Goal: Navigation & Orientation: Understand site structure

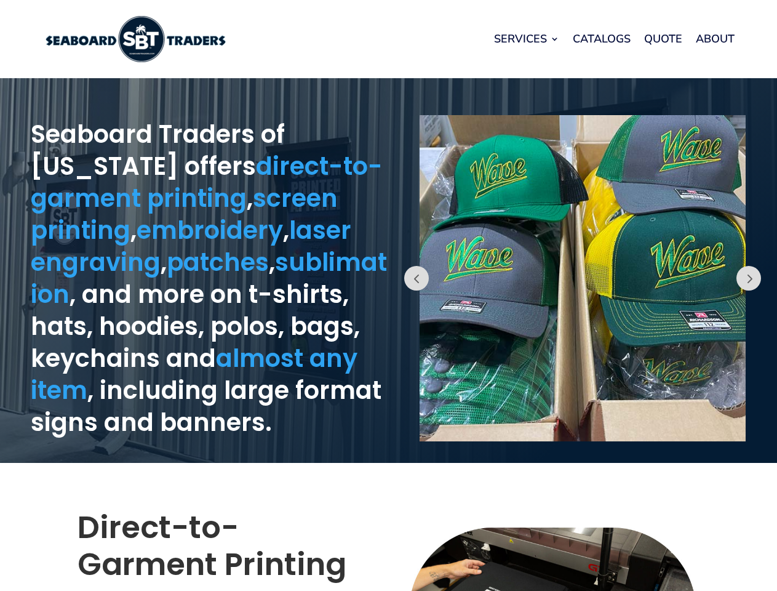
click at [389, 295] on div "Prev" at bounding box center [583, 270] width 389 height 372
click at [526, 39] on link "Services" at bounding box center [526, 38] width 65 height 47
click at [417, 278] on button "Prev" at bounding box center [416, 278] width 25 height 25
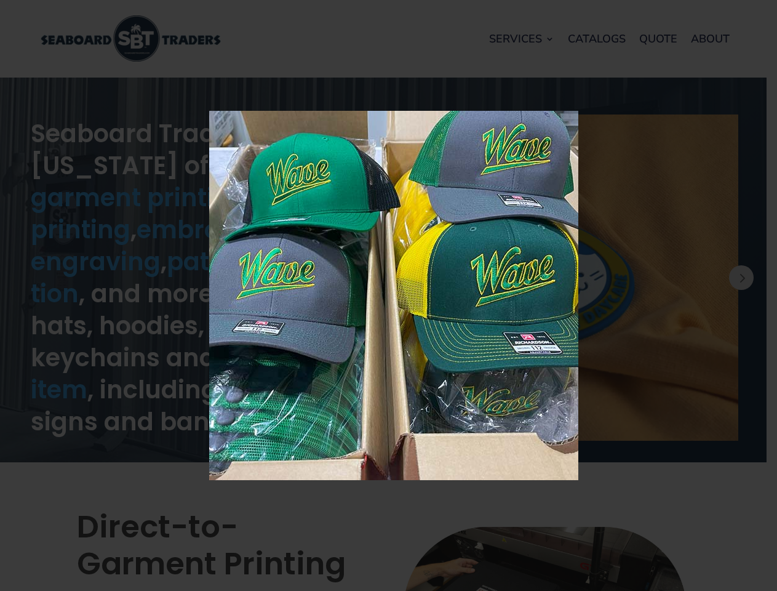
click at [578, 278] on img at bounding box center [393, 295] width 369 height 369
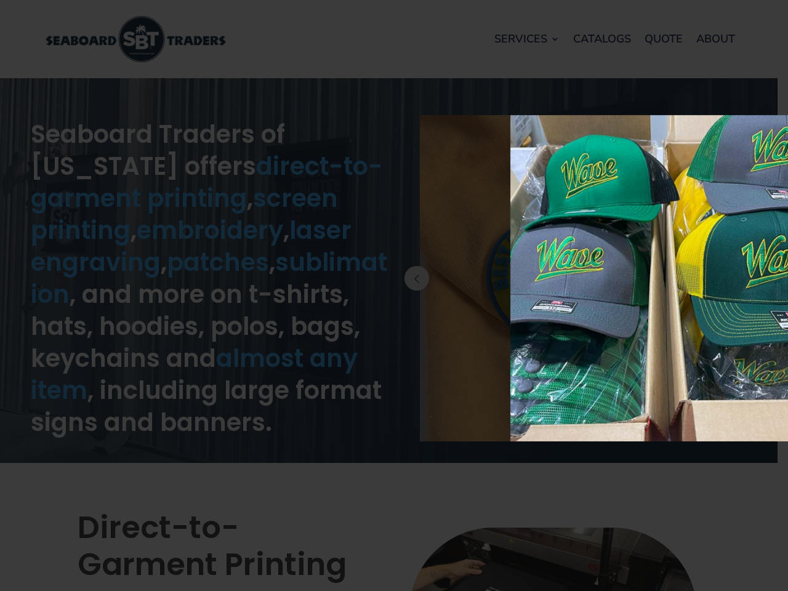
click at [767, 278] on div "× Loading..." at bounding box center [394, 295] width 788 height 591
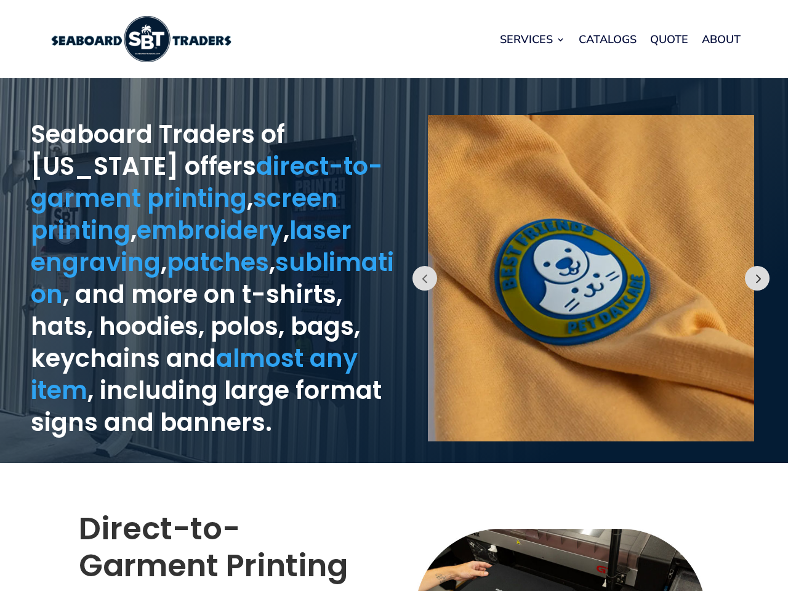
click at [749, 278] on button "Prev" at bounding box center [756, 278] width 25 height 25
